Goal: Transaction & Acquisition: Purchase product/service

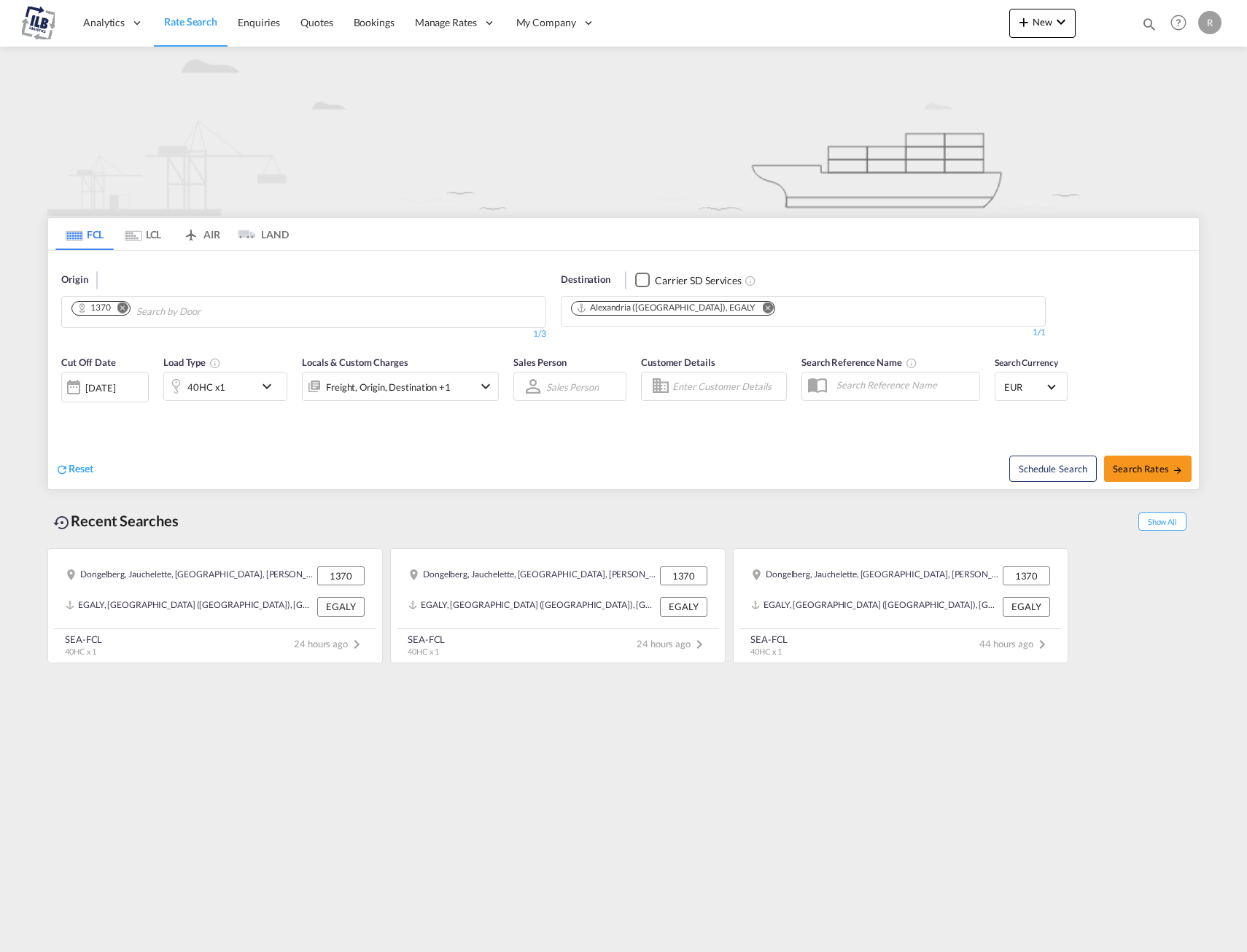
click at [261, 395] on md-icon "icon-chevron-down" at bounding box center [271, 386] width 25 height 18
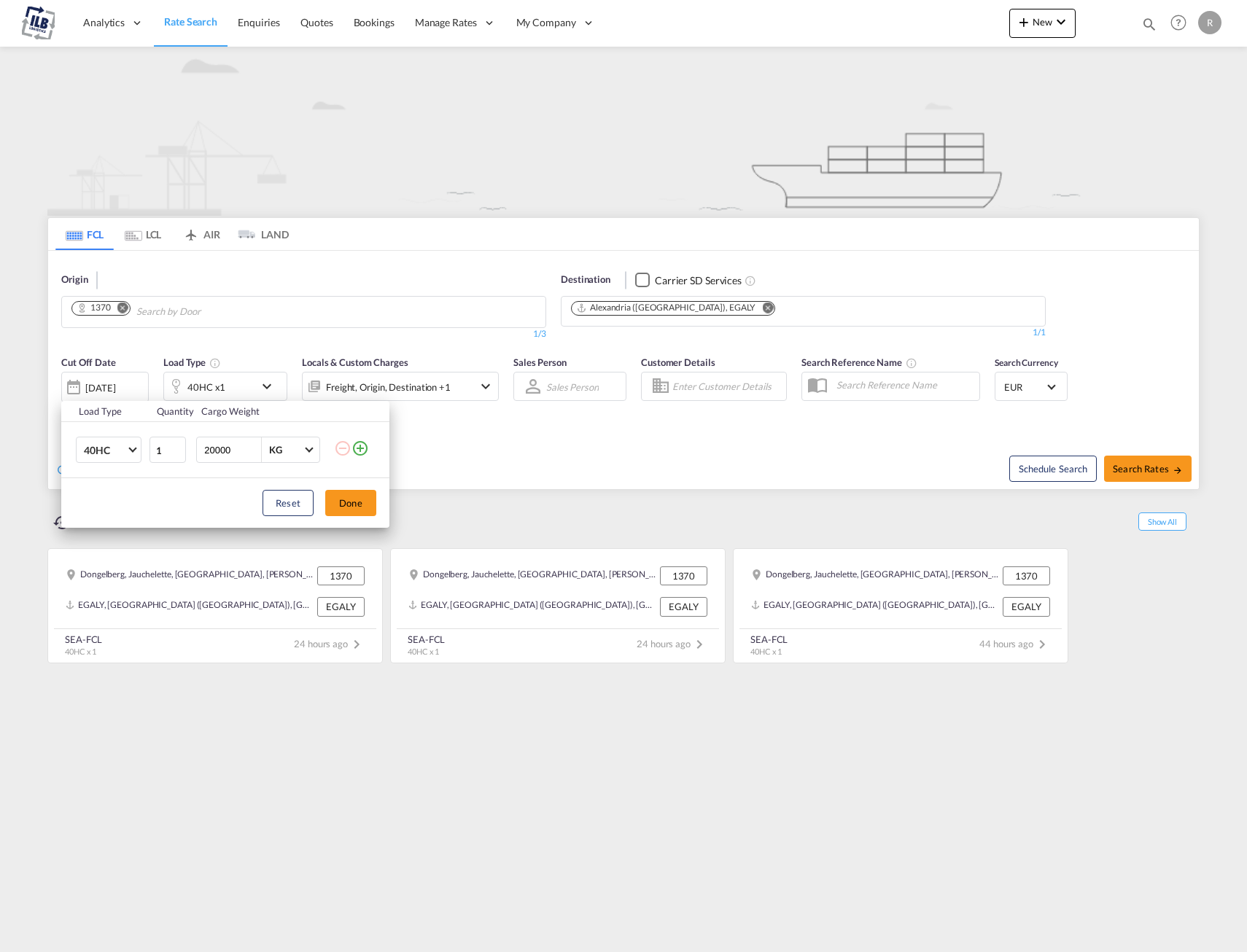
click at [316, 346] on div "Load Type Quantity Cargo Weight 40HC 20GP 40GP 40HC 45HC 20RE 40RE 40HR 20OT 40…" at bounding box center [624, 476] width 1247 height 952
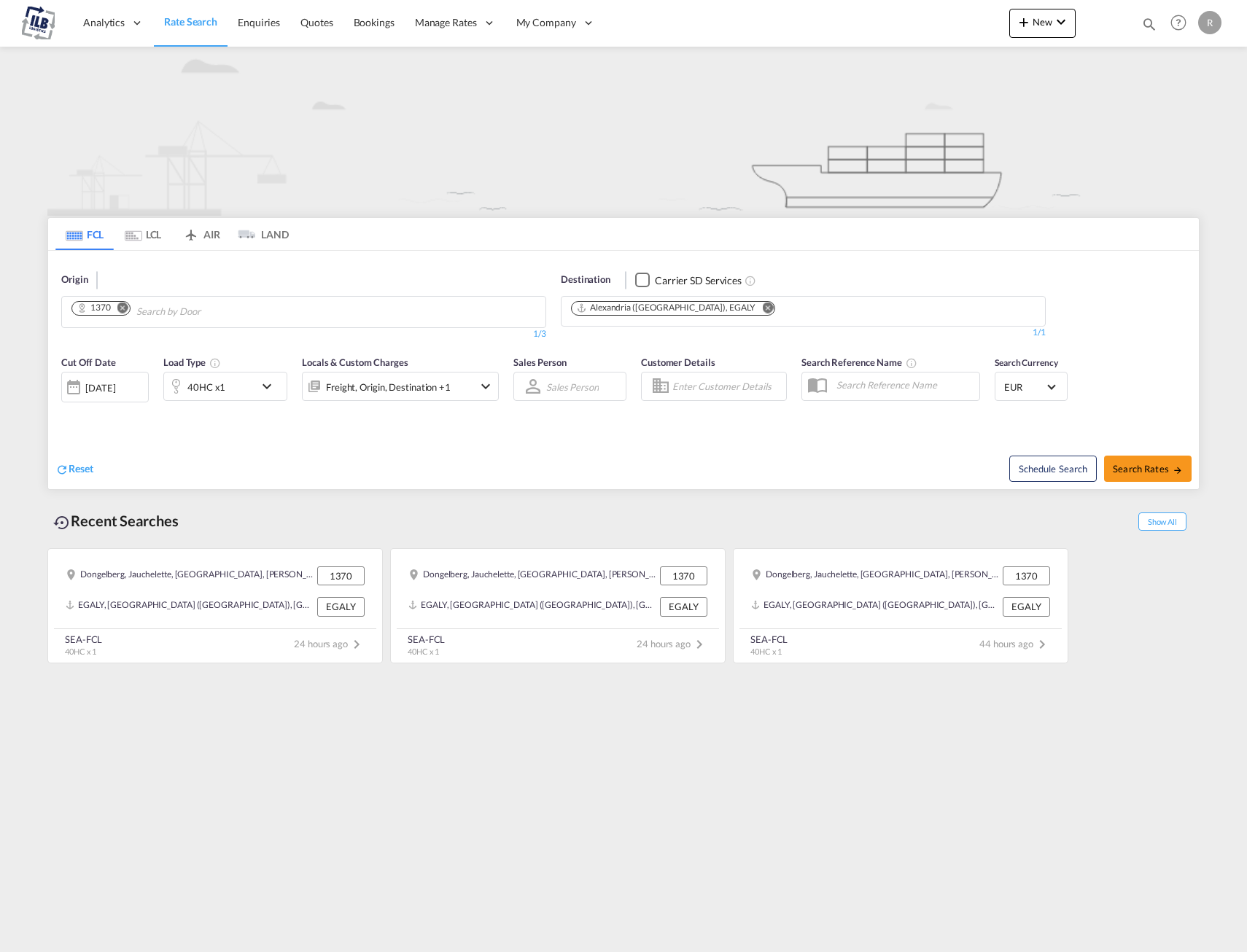
click at [408, 382] on div "Freight, Origin, Destination +1" at bounding box center [388, 387] width 125 height 20
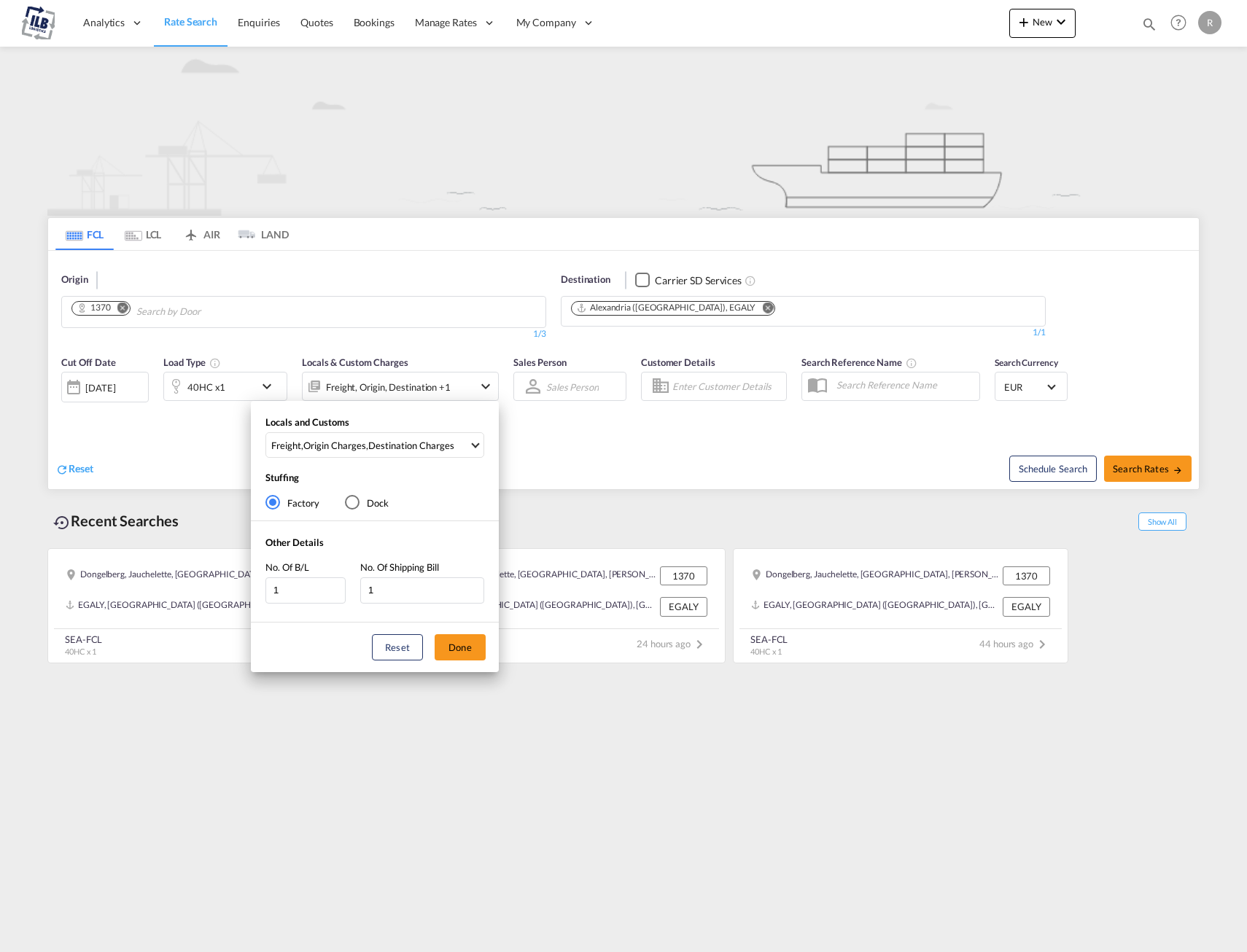
click at [124, 307] on div "Locals and Customs Freight , Origin Charges , Destination Charges Clear All Sel…" at bounding box center [624, 476] width 1247 height 952
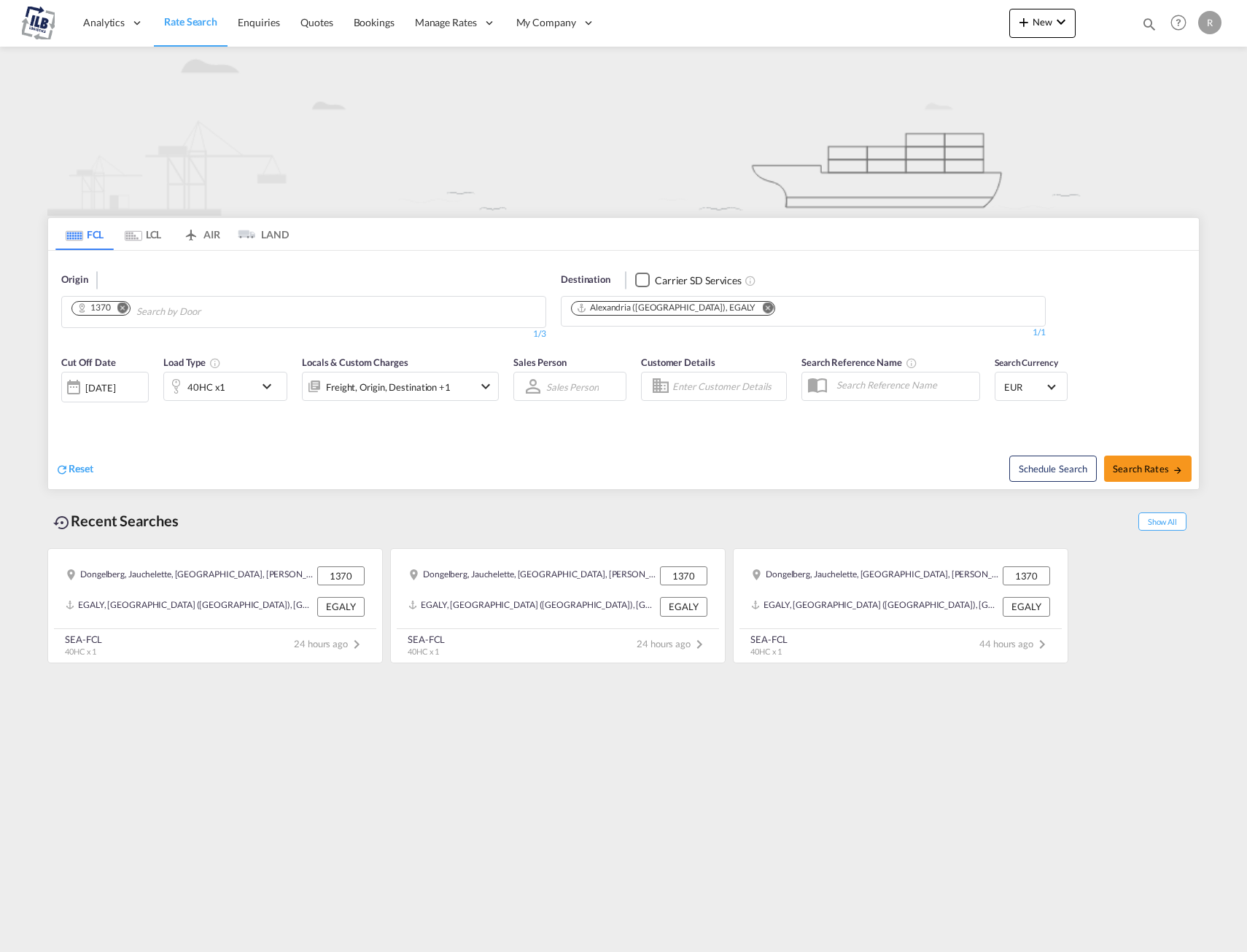
click at [124, 307] on md-icon "Remove" at bounding box center [123, 307] width 11 height 11
click at [191, 303] on body "Analytics Dashboard Rate Search Enquiries Quotes Bookings" at bounding box center [624, 476] width 1247 height 952
click at [338, 445] on div "Reset" at bounding box center [341, 458] width 572 height 40
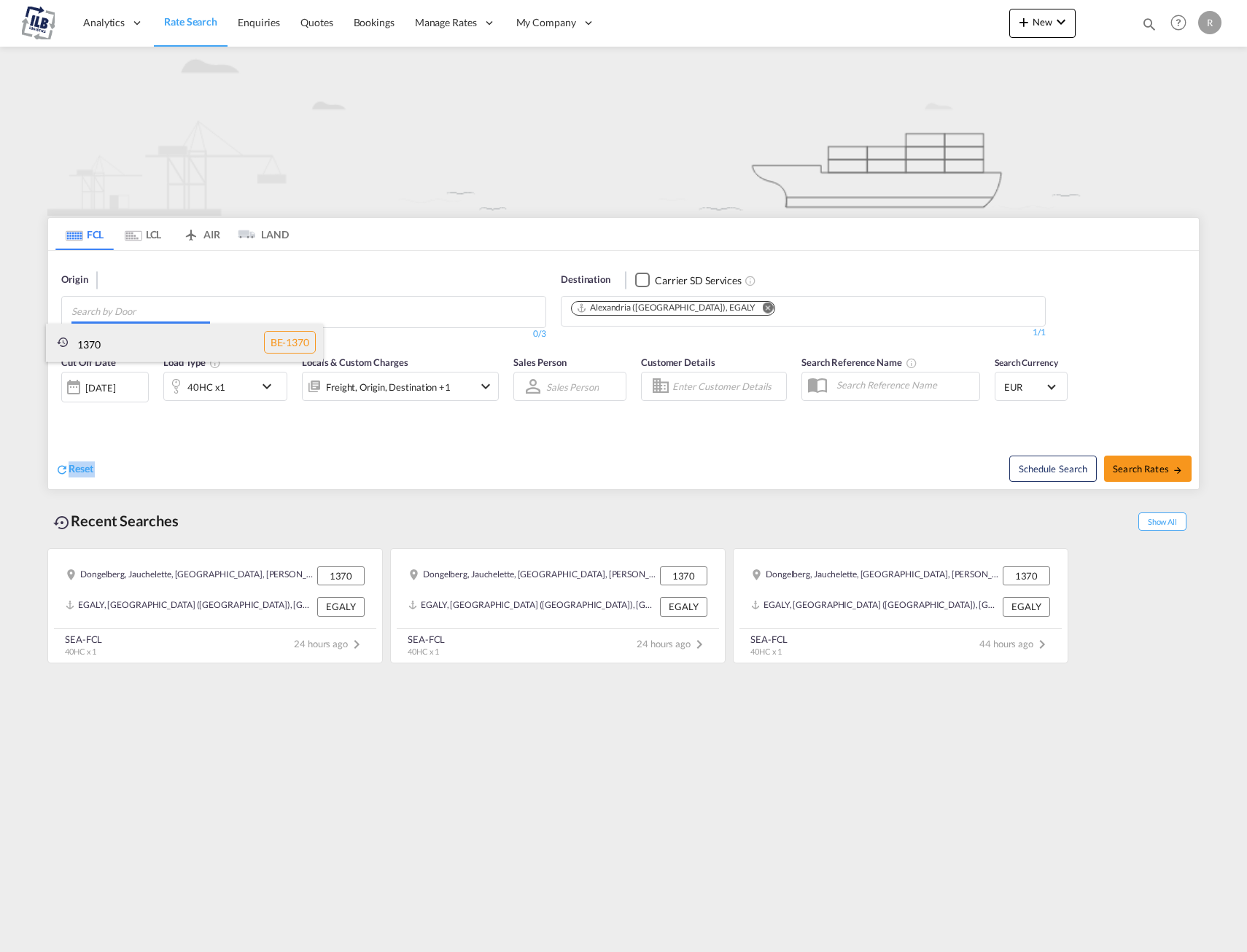
drag, startPoint x: 338, startPoint y: 445, endPoint x: 228, endPoint y: 326, distance: 162.1
click at [228, 326] on body "Analytics Dashboard Rate Search Enquiries Quotes Bookings" at bounding box center [624, 476] width 1247 height 952
click at [762, 307] on md-icon "Remove" at bounding box center [767, 307] width 11 height 11
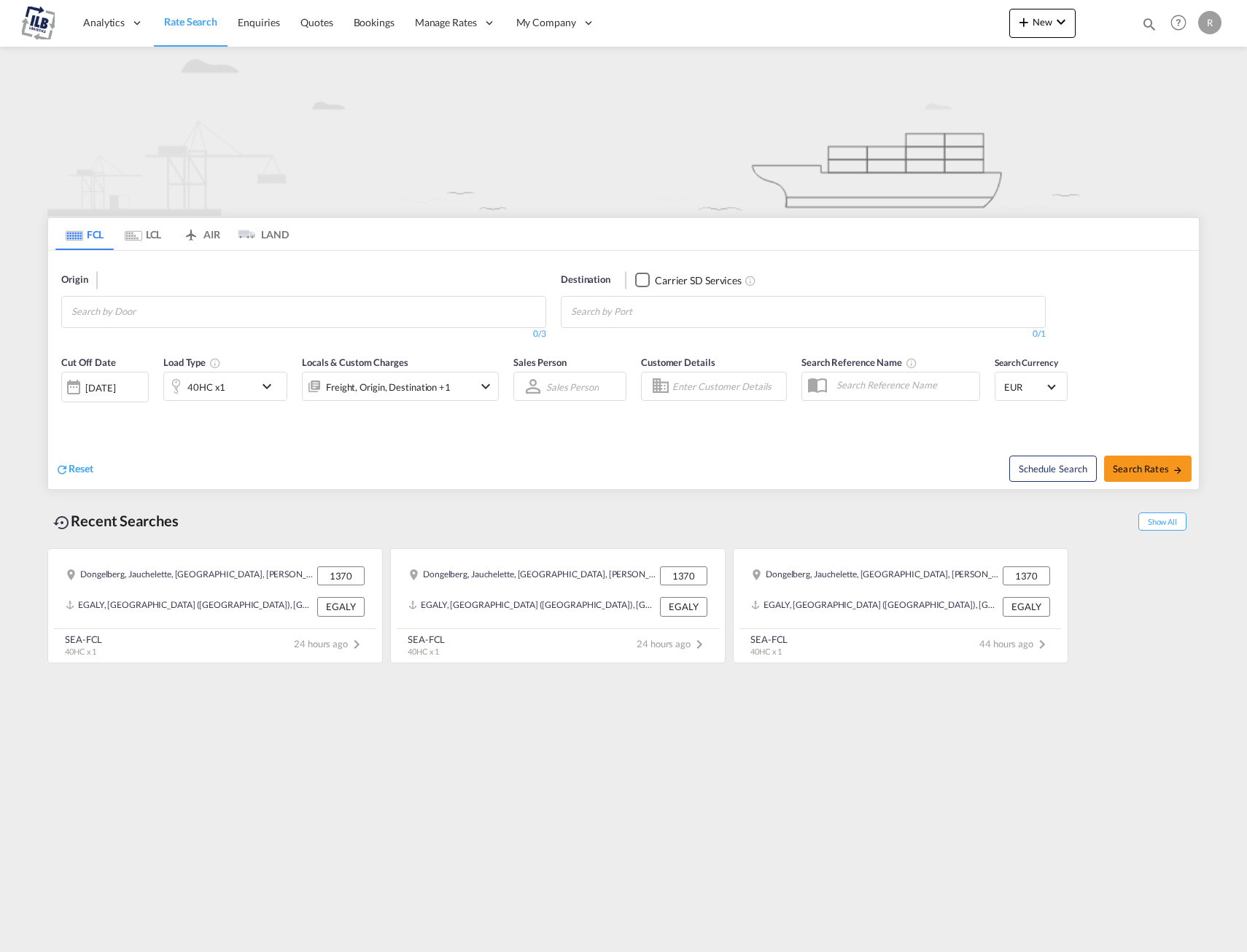
click at [169, 17] on span "Rate Search" at bounding box center [190, 22] width 53 height 12
click at [637, 280] on div "Checkbox No Ink" at bounding box center [642, 280] width 15 height 15
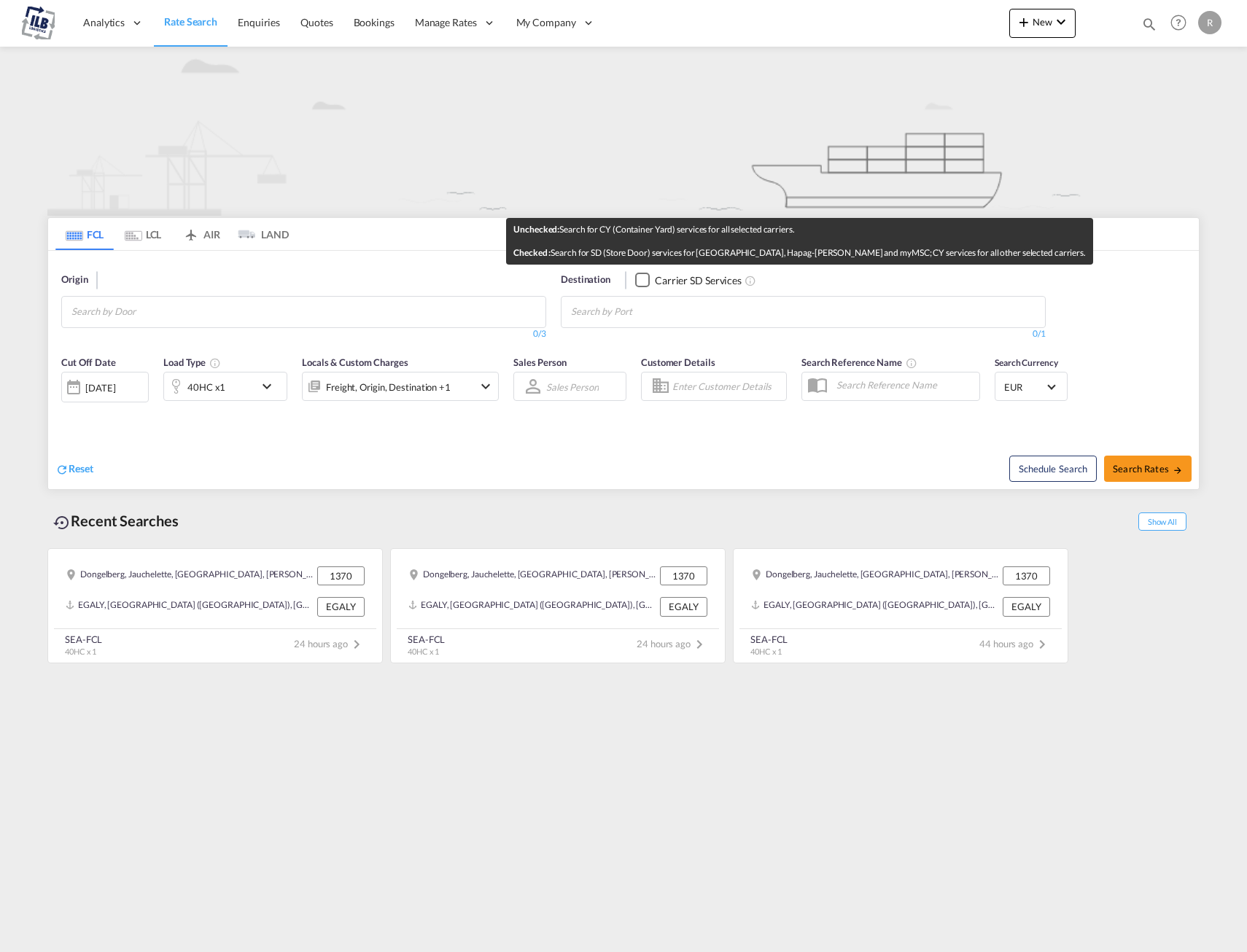
click at [749, 277] on md-icon "Unchecked:\a Search for CY (Container Yard) services for all selected carriers.…" at bounding box center [750, 280] width 12 height 12
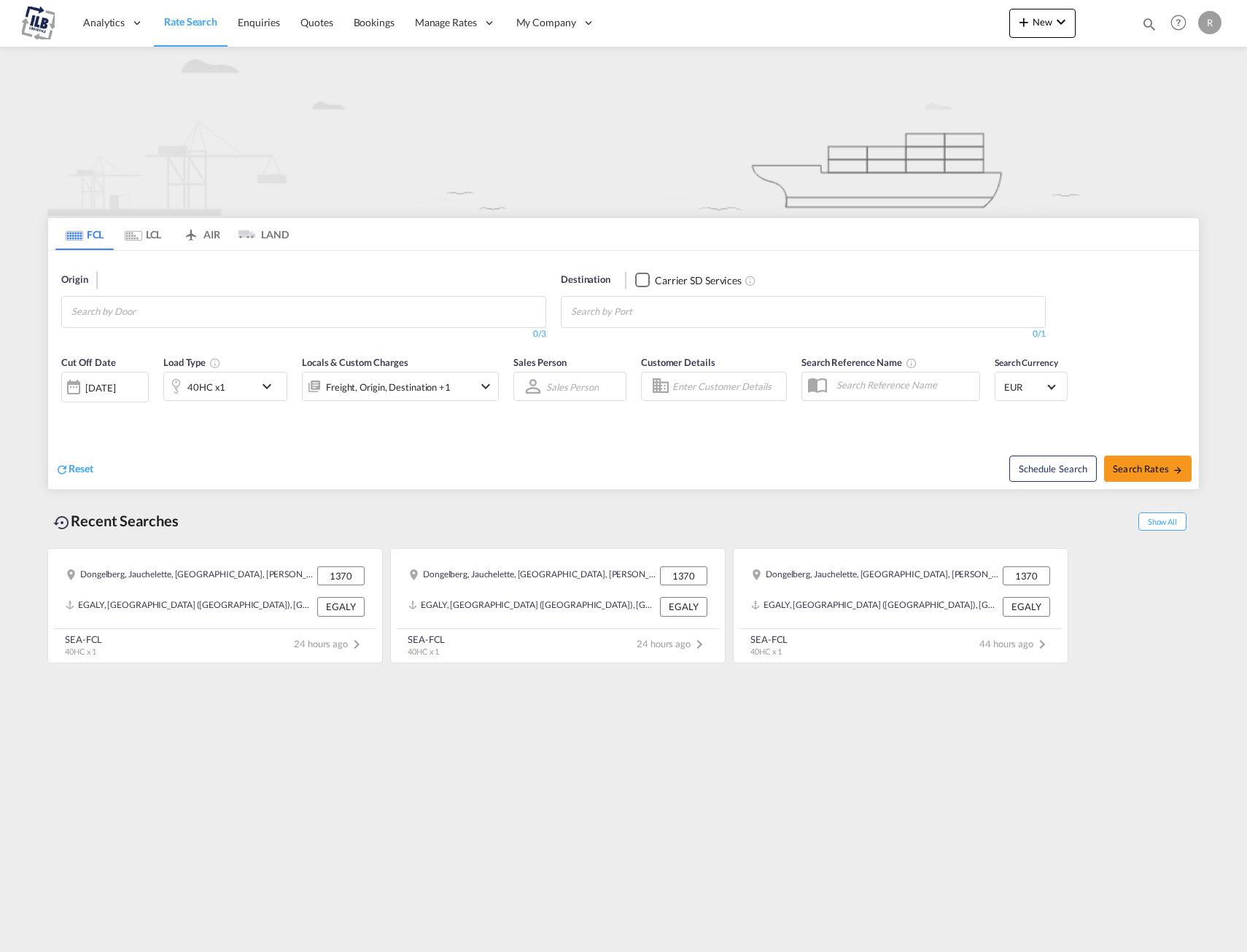
click at [1129, 360] on div "Cut Off Date [DATE] [DATE] Load Type 40HC x1 Locals & Custom Charges Freight, O…" at bounding box center [624, 387] width 1151 height 79
click at [223, 310] on body "Analytics Dashboard Rate Search Enquiries Quotes Bookings" at bounding box center [624, 476] width 1247 height 952
drag, startPoint x: 223, startPoint y: 310, endPoint x: 23, endPoint y: 312, distance: 200.0
type input "beanr"
click at [154, 237] on md-tab-item "LCL" at bounding box center [142, 234] width 58 height 32
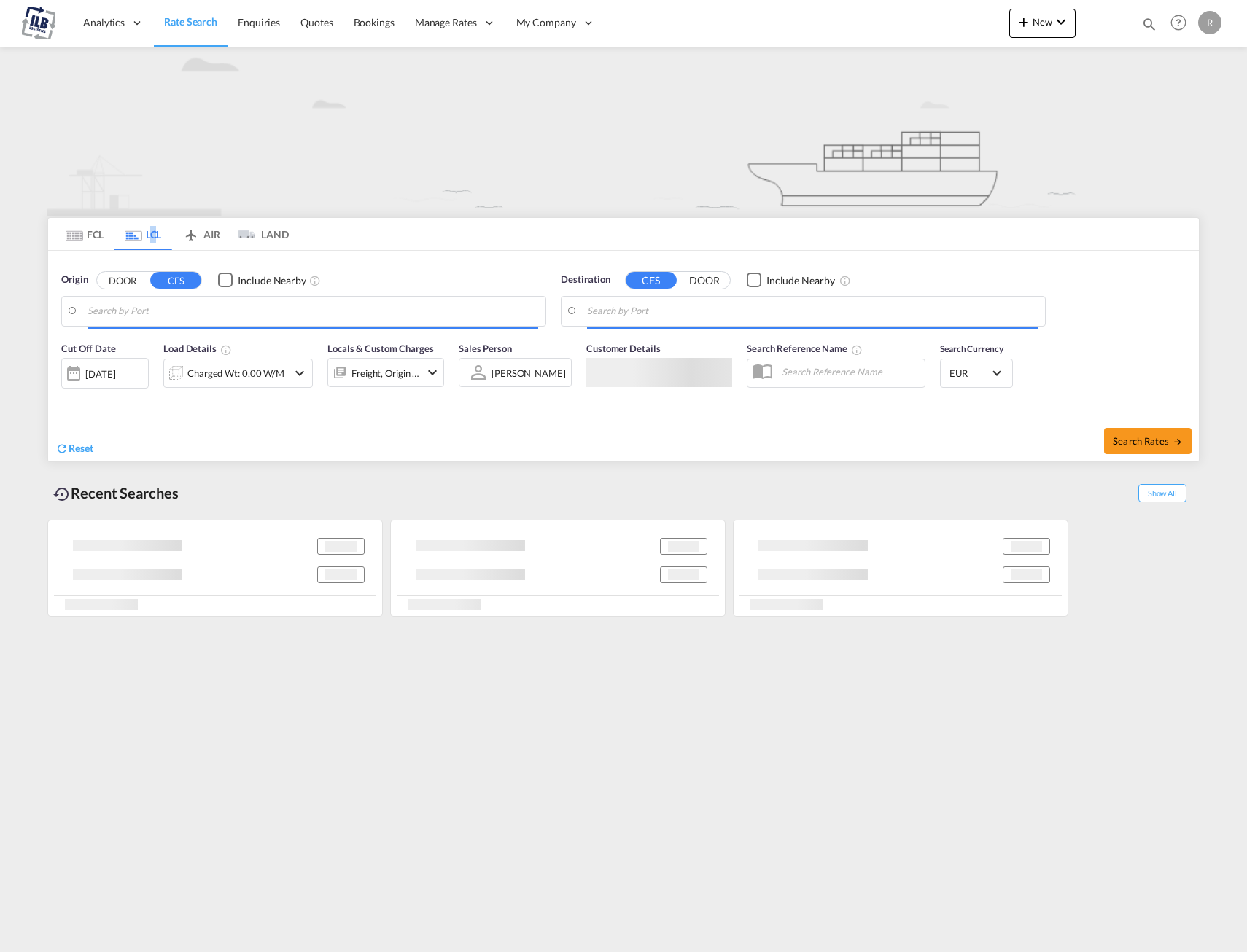
drag, startPoint x: 154, startPoint y: 237, endPoint x: 79, endPoint y: 242, distance: 75.2
click at [79, 242] on md-tab-item "FCL" at bounding box center [84, 234] width 58 height 32
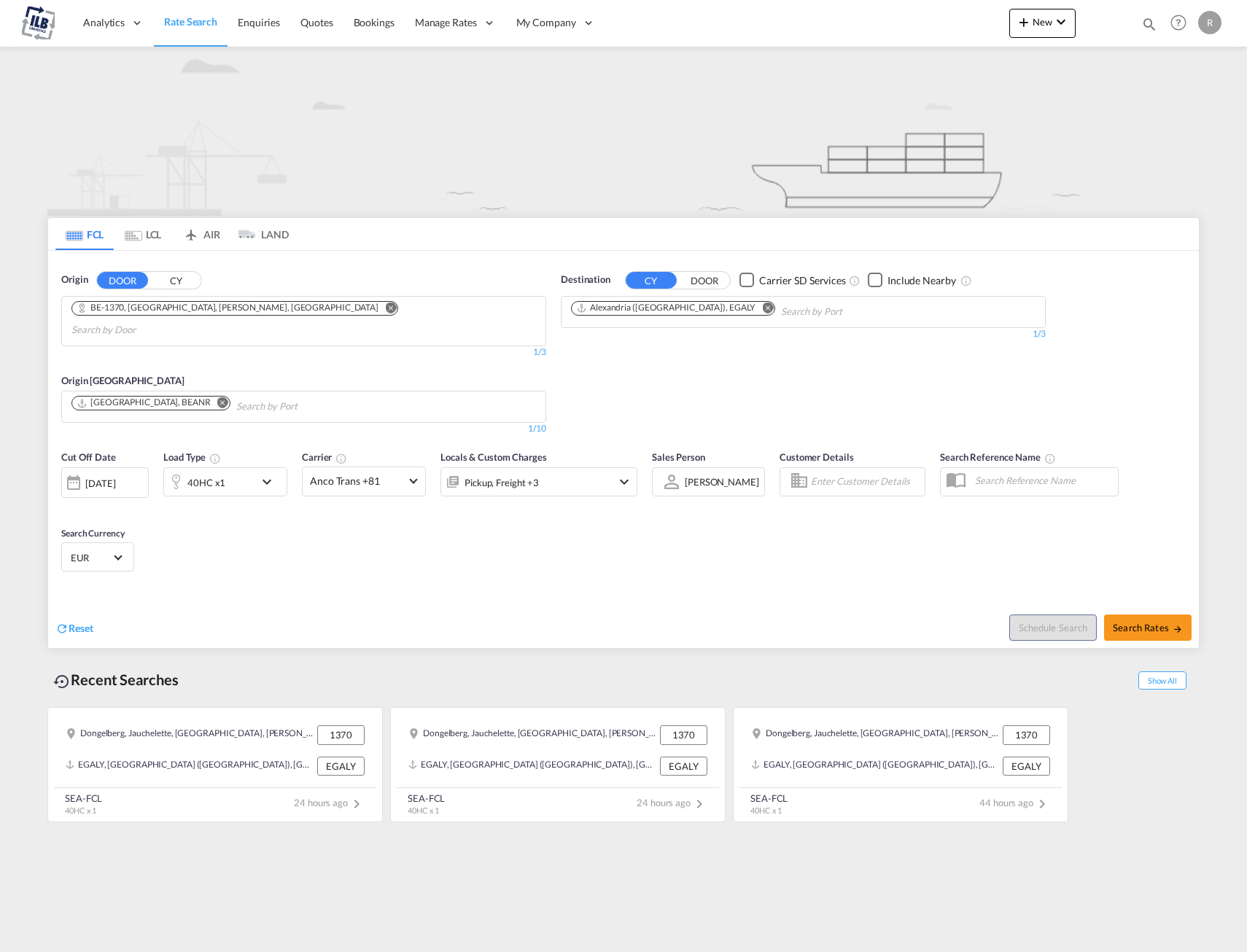
click at [195, 275] on button "CY" at bounding box center [176, 281] width 51 height 17
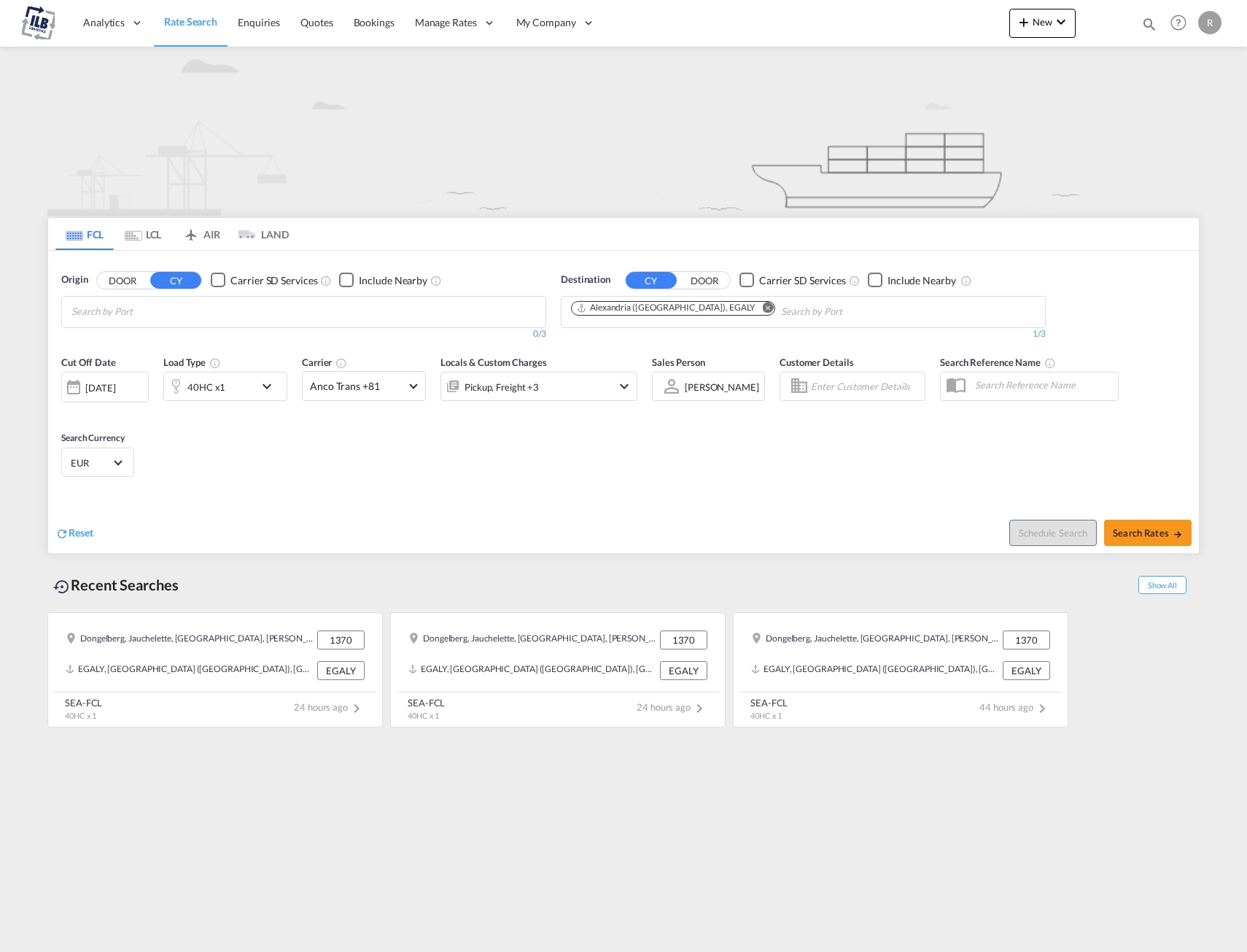
click at [762, 308] on md-icon "Remove" at bounding box center [767, 307] width 11 height 11
click at [335, 309] on md-chips at bounding box center [303, 312] width 483 height 31
type input "beanr"
click at [168, 340] on div "Antwerp [GEOGRAPHIC_DATA] BEANR" at bounding box center [184, 346] width 277 height 44
click at [728, 326] on body "Analytics Dashboard Rate Search Enquiries Quotes Bookings" at bounding box center [624, 476] width 1247 height 952
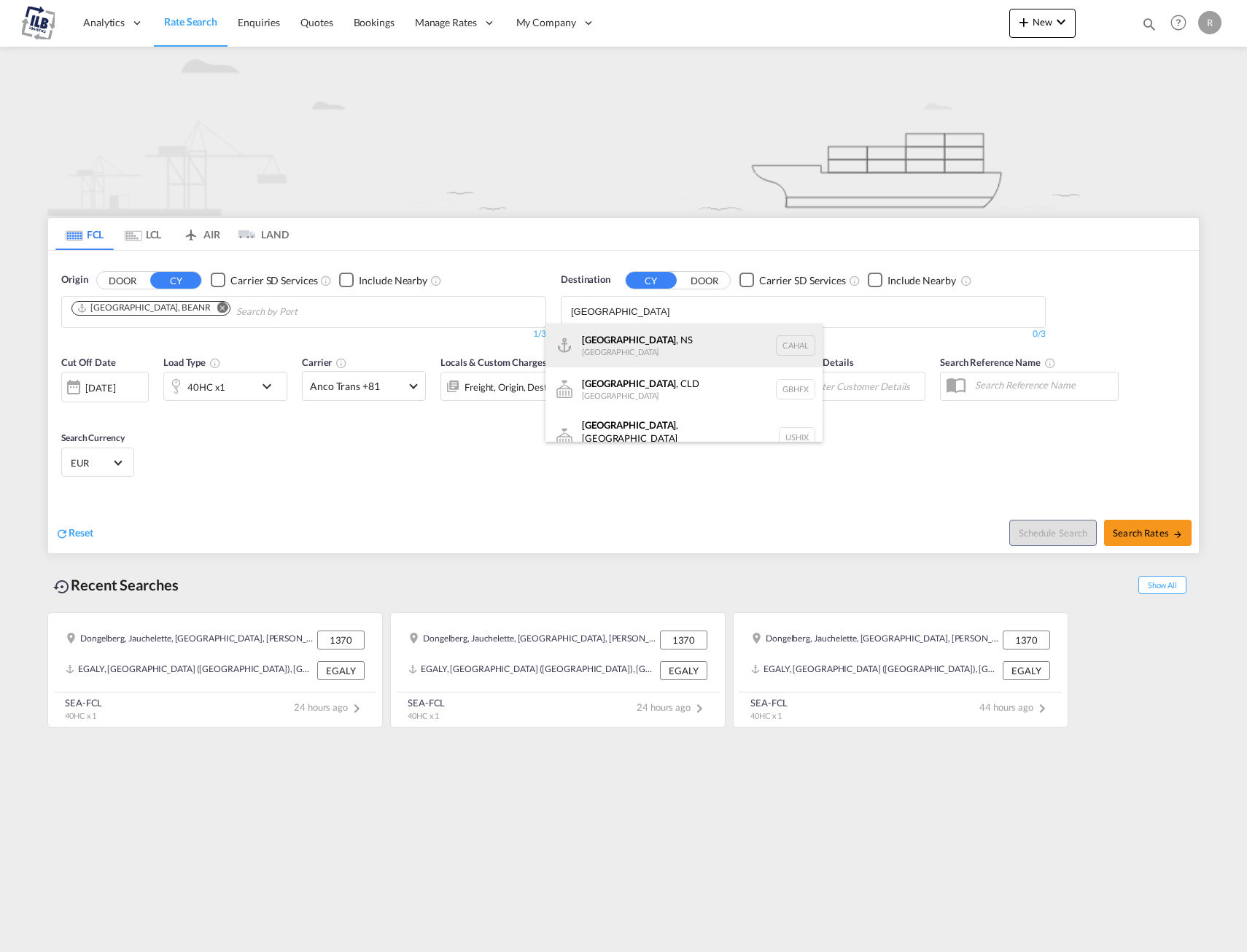
type input "[GEOGRAPHIC_DATA]"
click at [690, 342] on div "[GEOGRAPHIC_DATA] , NS [GEOGRAPHIC_DATA] [GEOGRAPHIC_DATA]" at bounding box center [684, 346] width 277 height 44
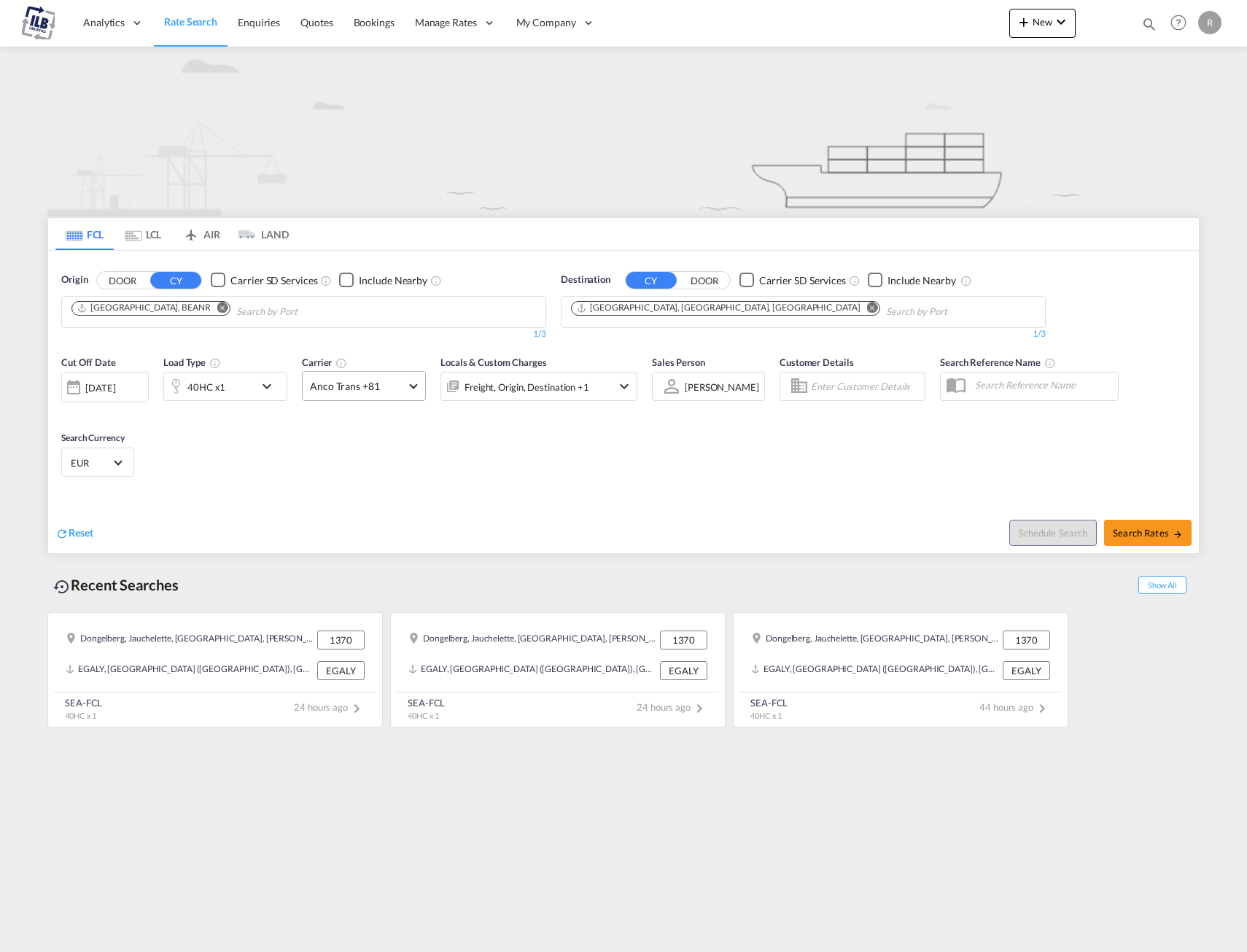
click at [413, 384] on span at bounding box center [413, 384] width 8 height 8
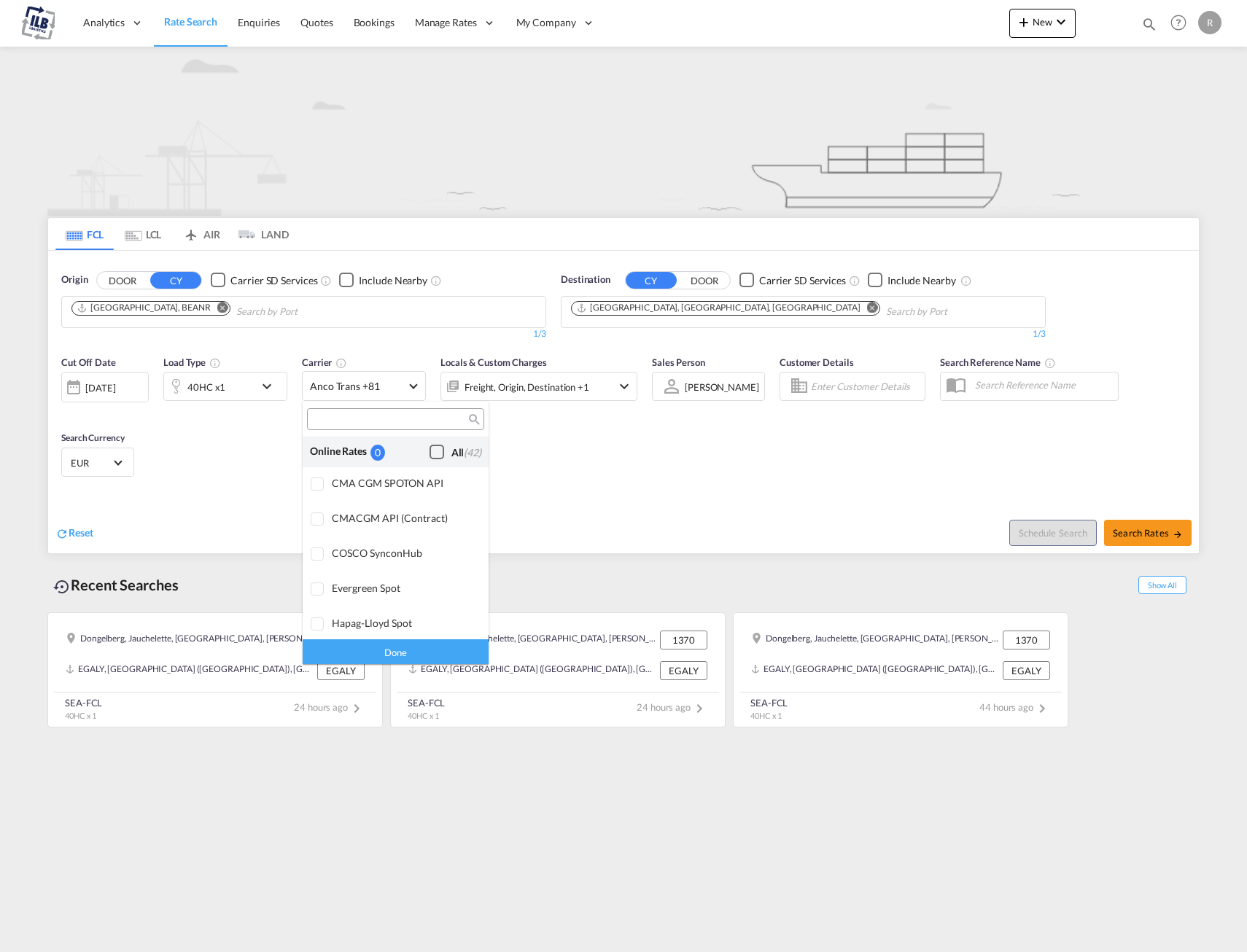
click at [429, 456] on div "Checkbox No Ink" at bounding box center [436, 452] width 15 height 15
click at [378, 654] on div "Done" at bounding box center [395, 651] width 186 height 26
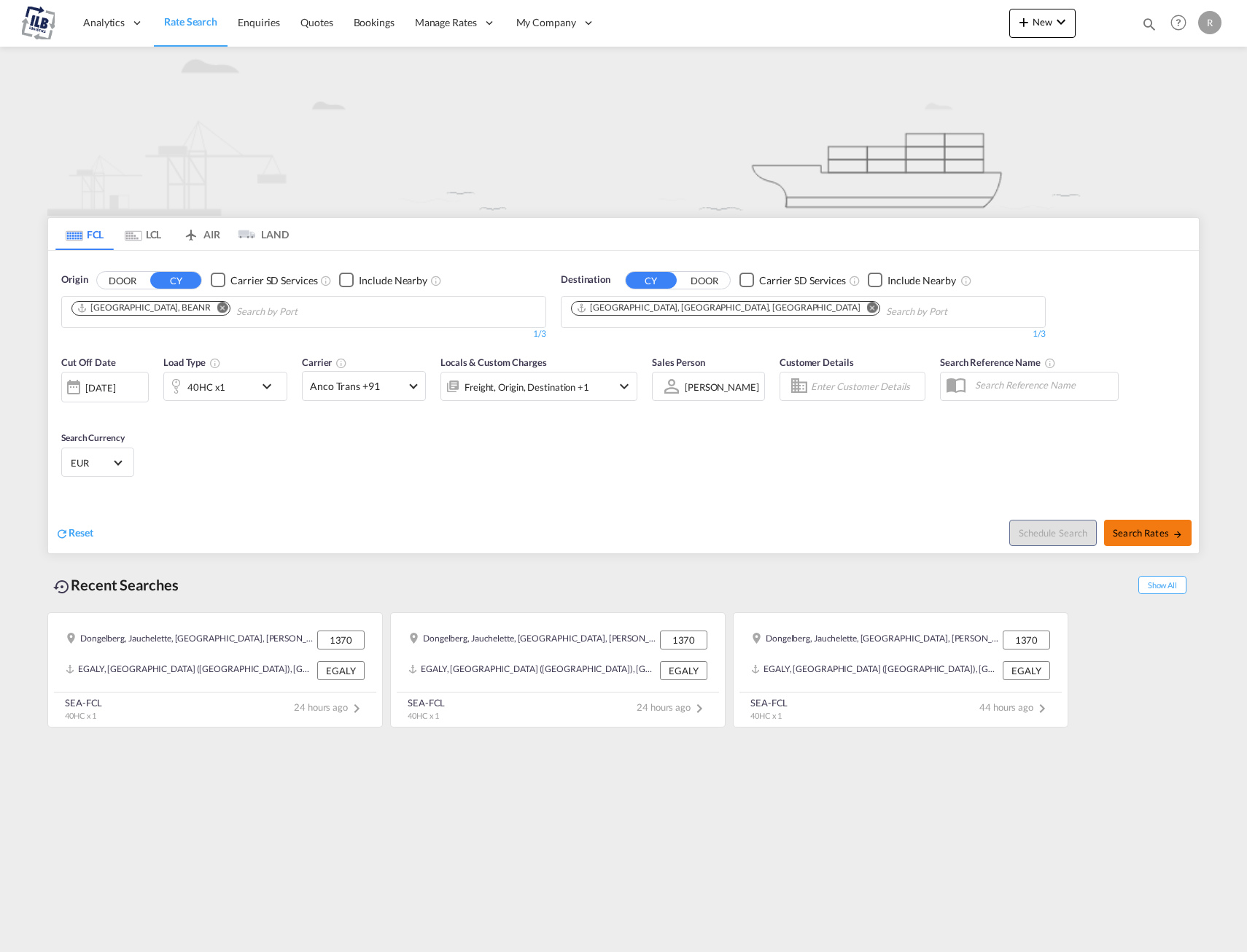
click at [1121, 542] on button "Search Rates" at bounding box center [1148, 533] width 87 height 26
type input "BEANR to CAHAL / [DATE]"
